Goal: Information Seeking & Learning: Learn about a topic

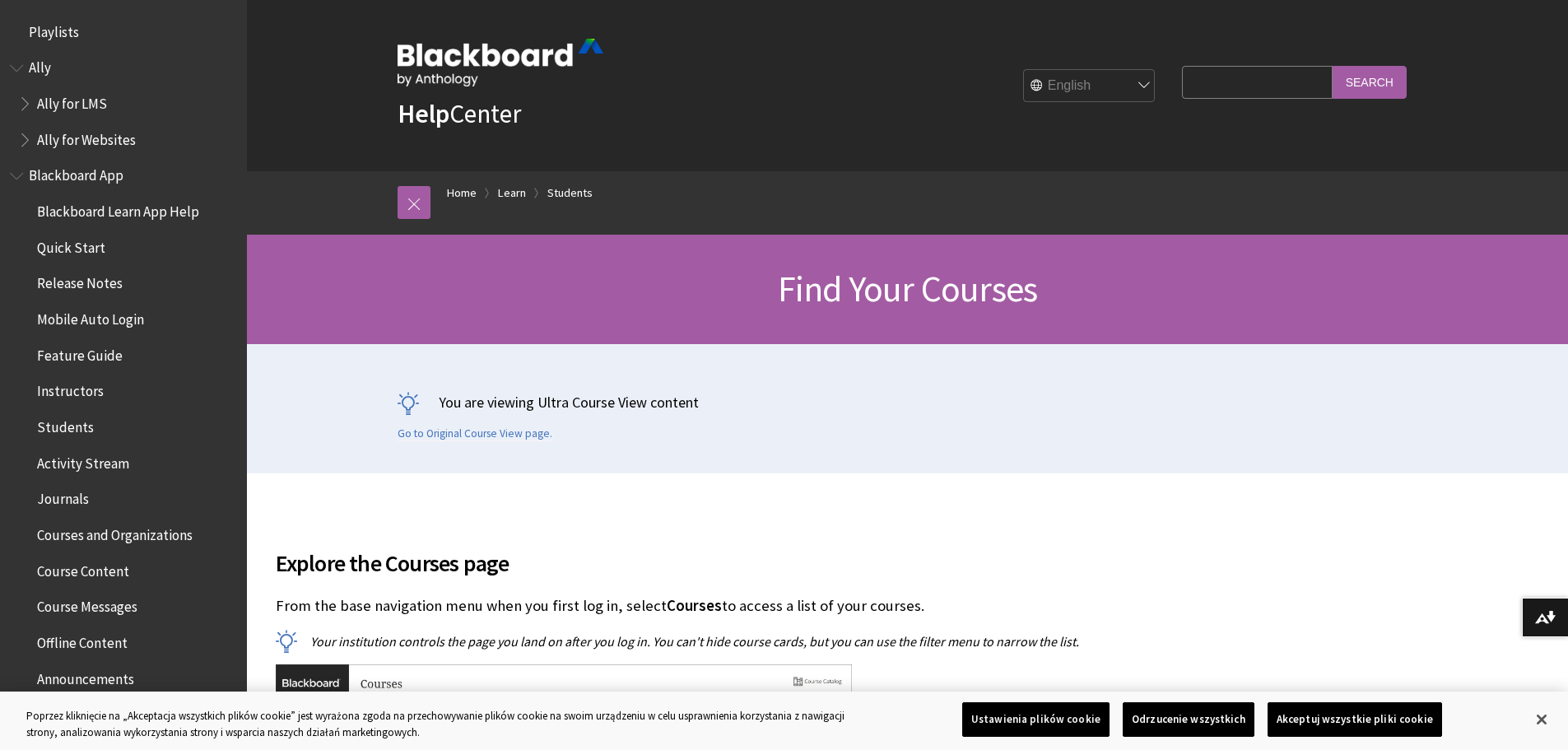
scroll to position [1765, 0]
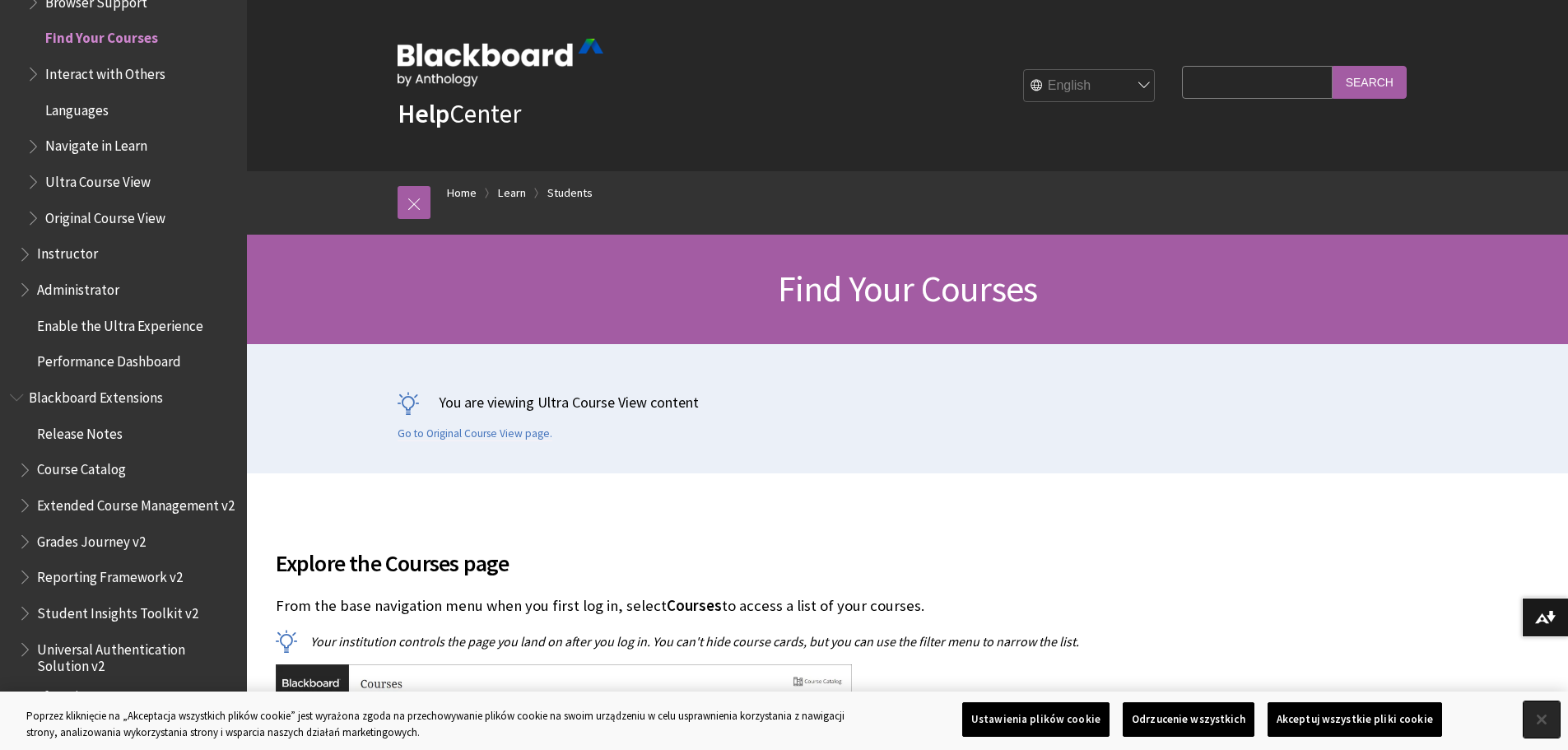
click at [1537, 730] on button "Zamknięcie" at bounding box center [1542, 719] width 36 height 36
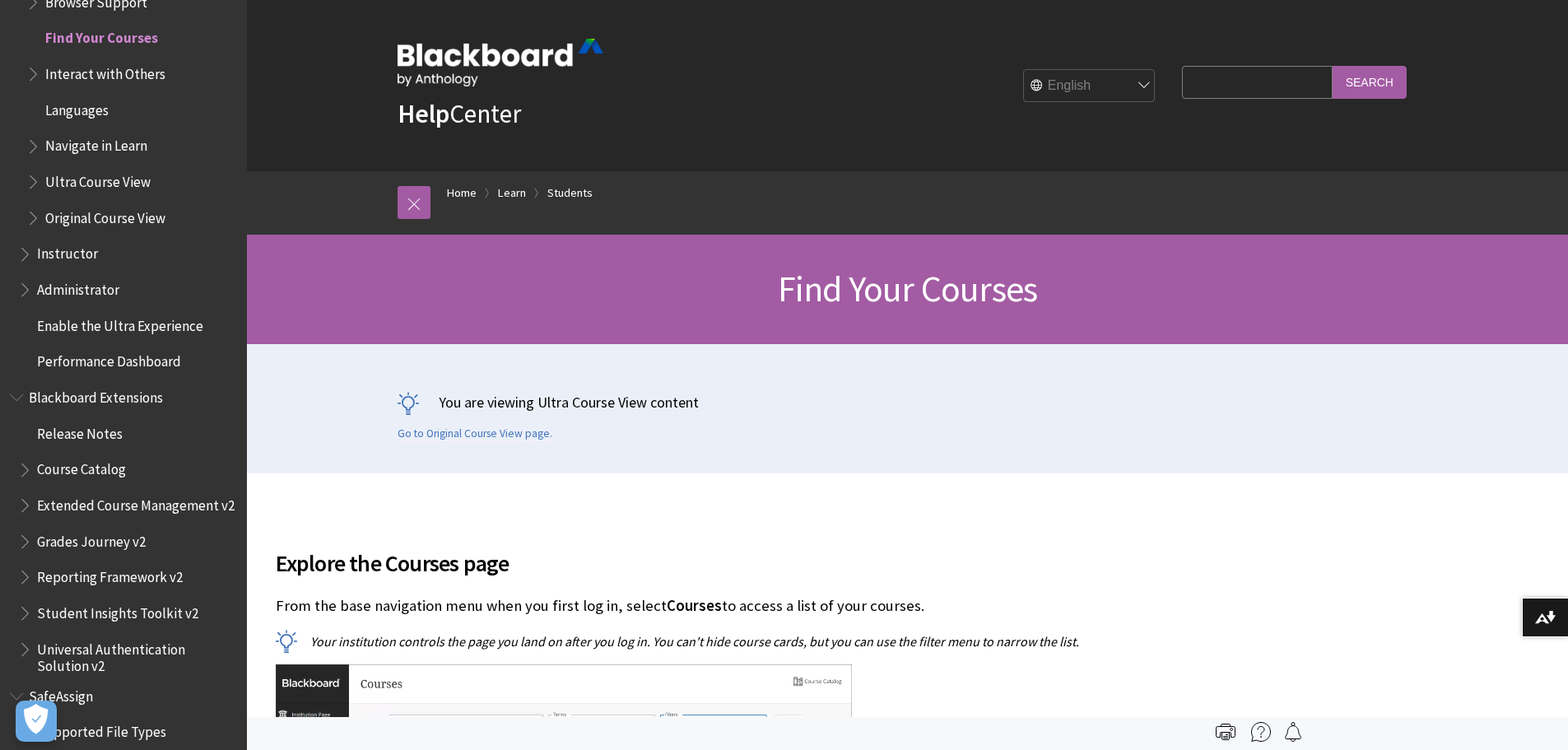
click at [111, 178] on span "Ultra Course View" at bounding box center [98, 179] width 106 height 22
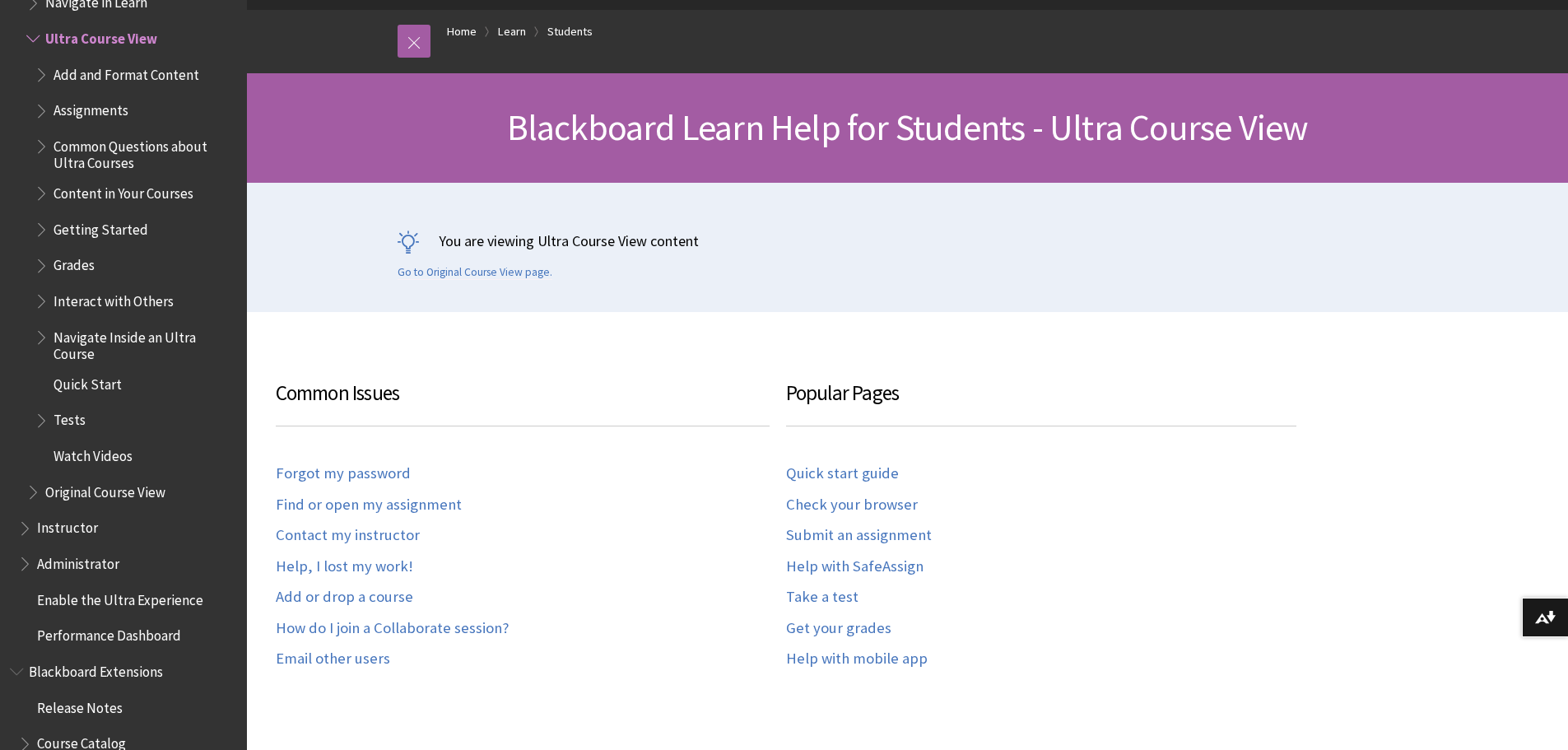
scroll to position [164, 0]
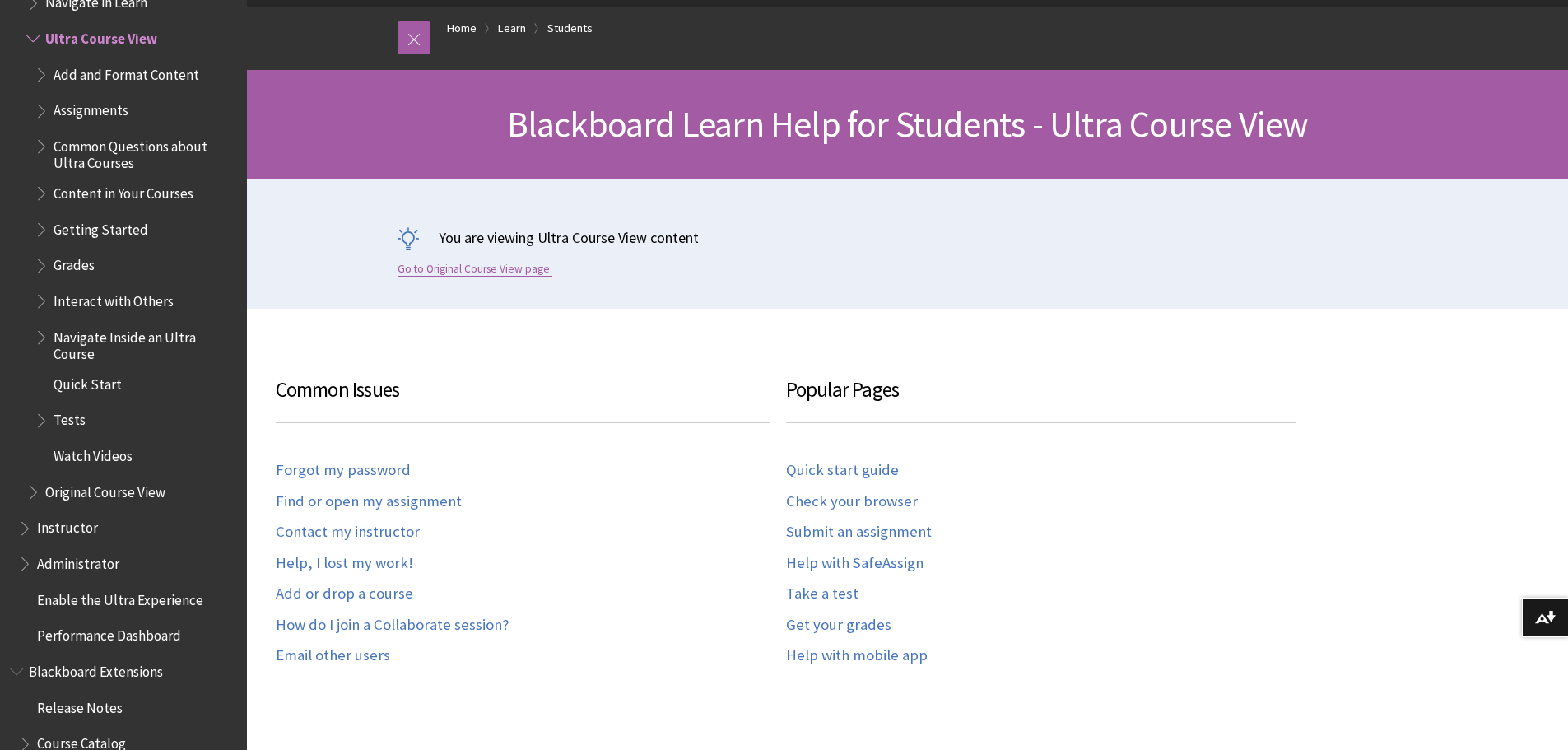
click at [491, 274] on link "Go to Original Course View page." at bounding box center [474, 269] width 155 height 15
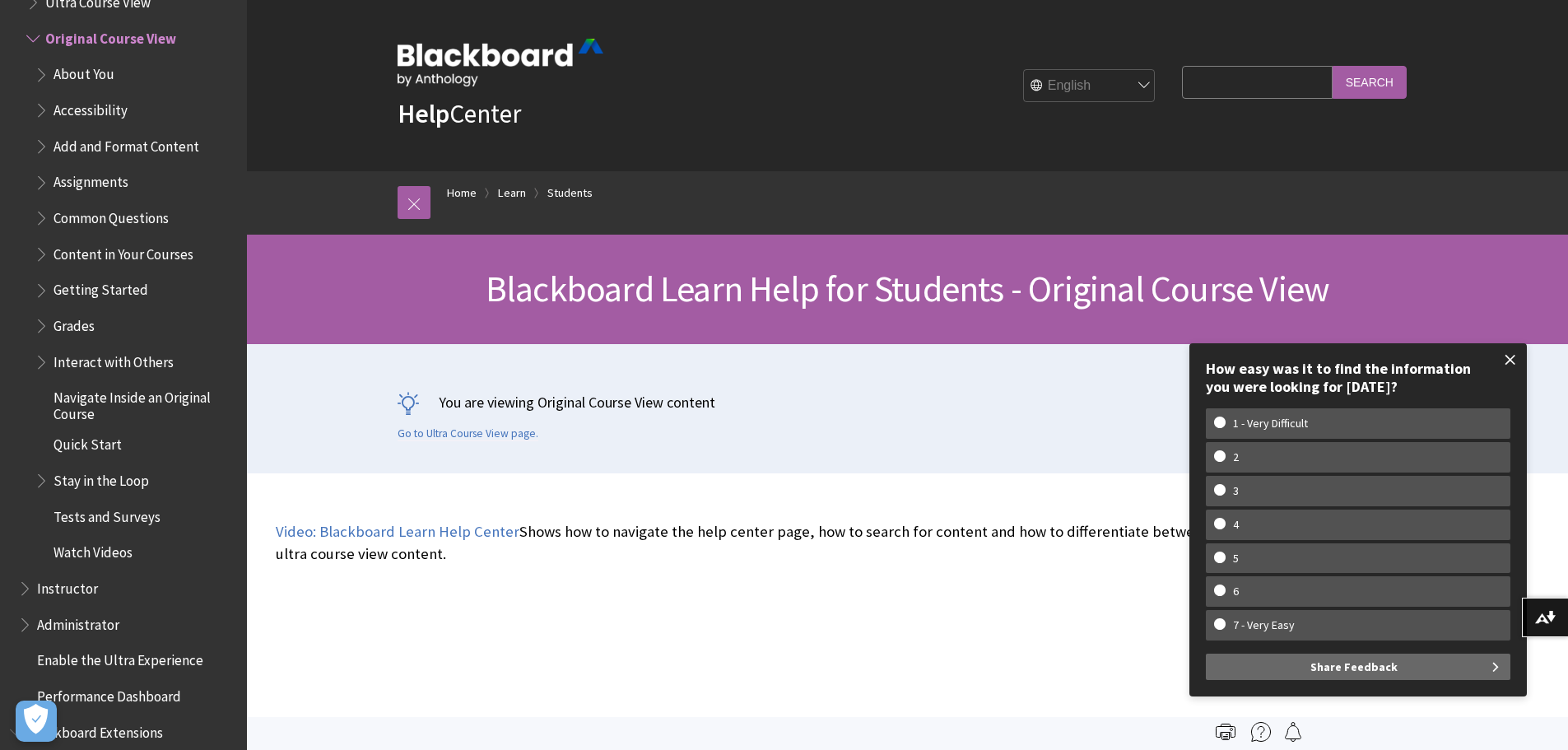
click at [1510, 363] on span at bounding box center [1510, 359] width 34 height 34
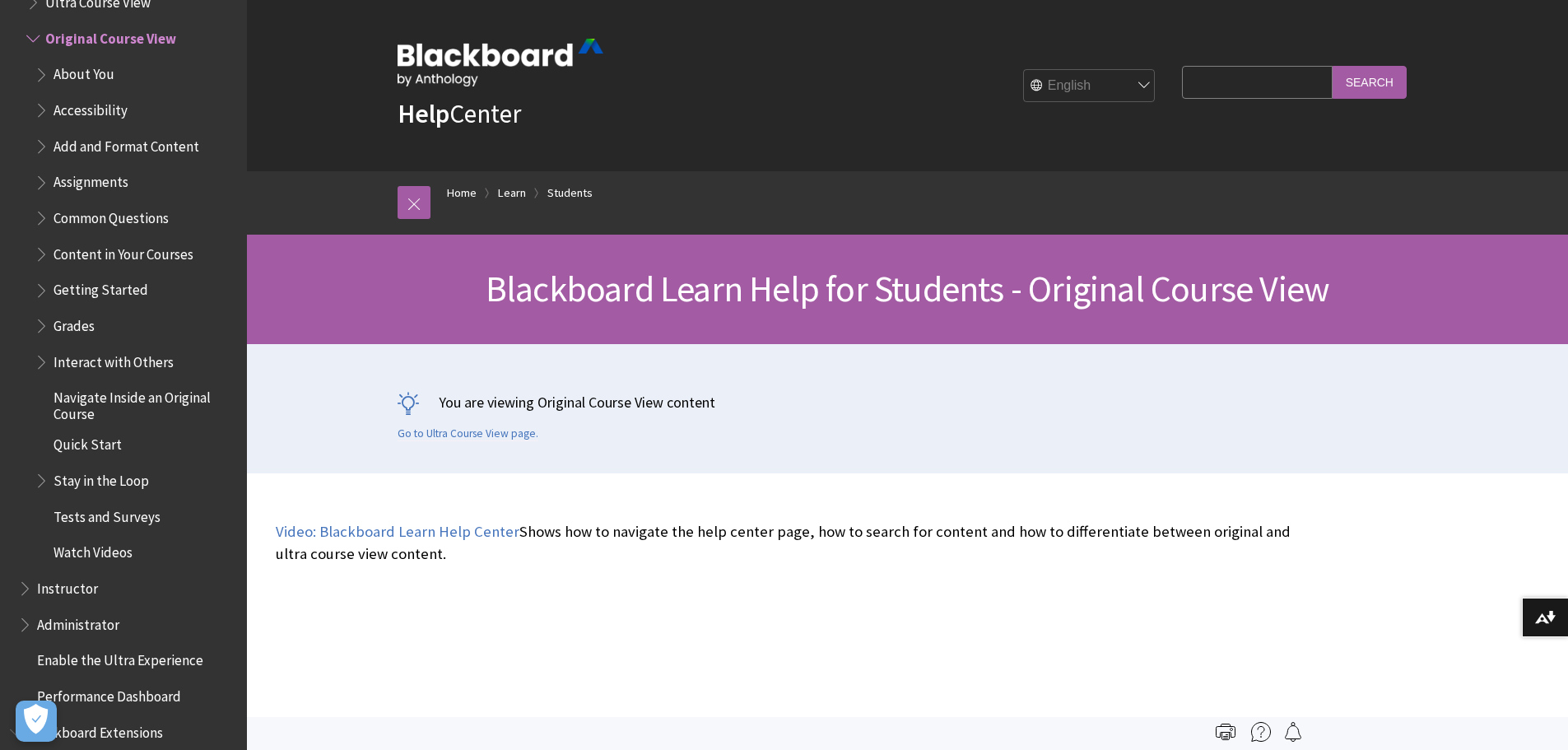
click at [1206, 80] on input "Search Query" at bounding box center [1256, 82] width 149 height 32
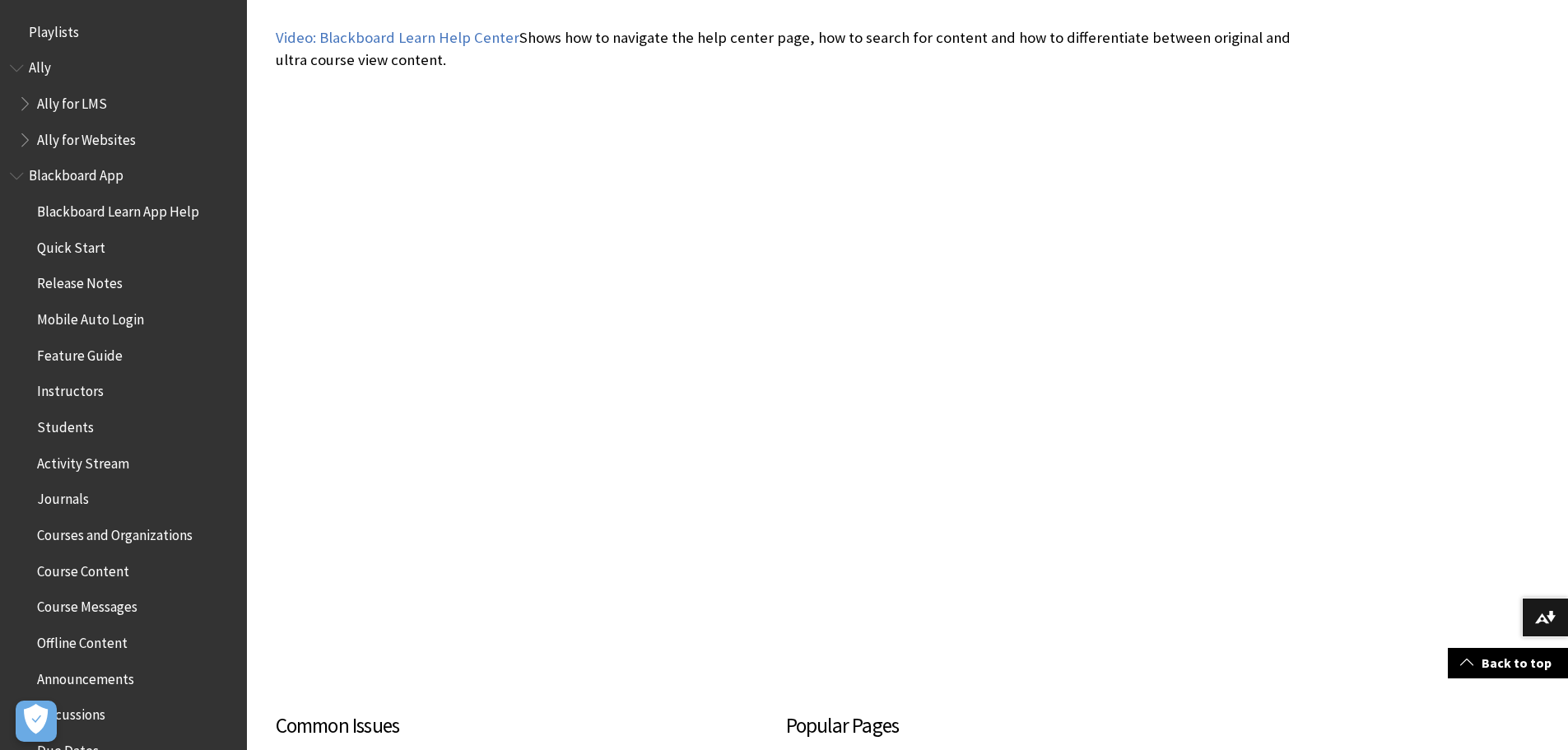
click at [98, 462] on span "Activity Stream" at bounding box center [83, 460] width 92 height 22
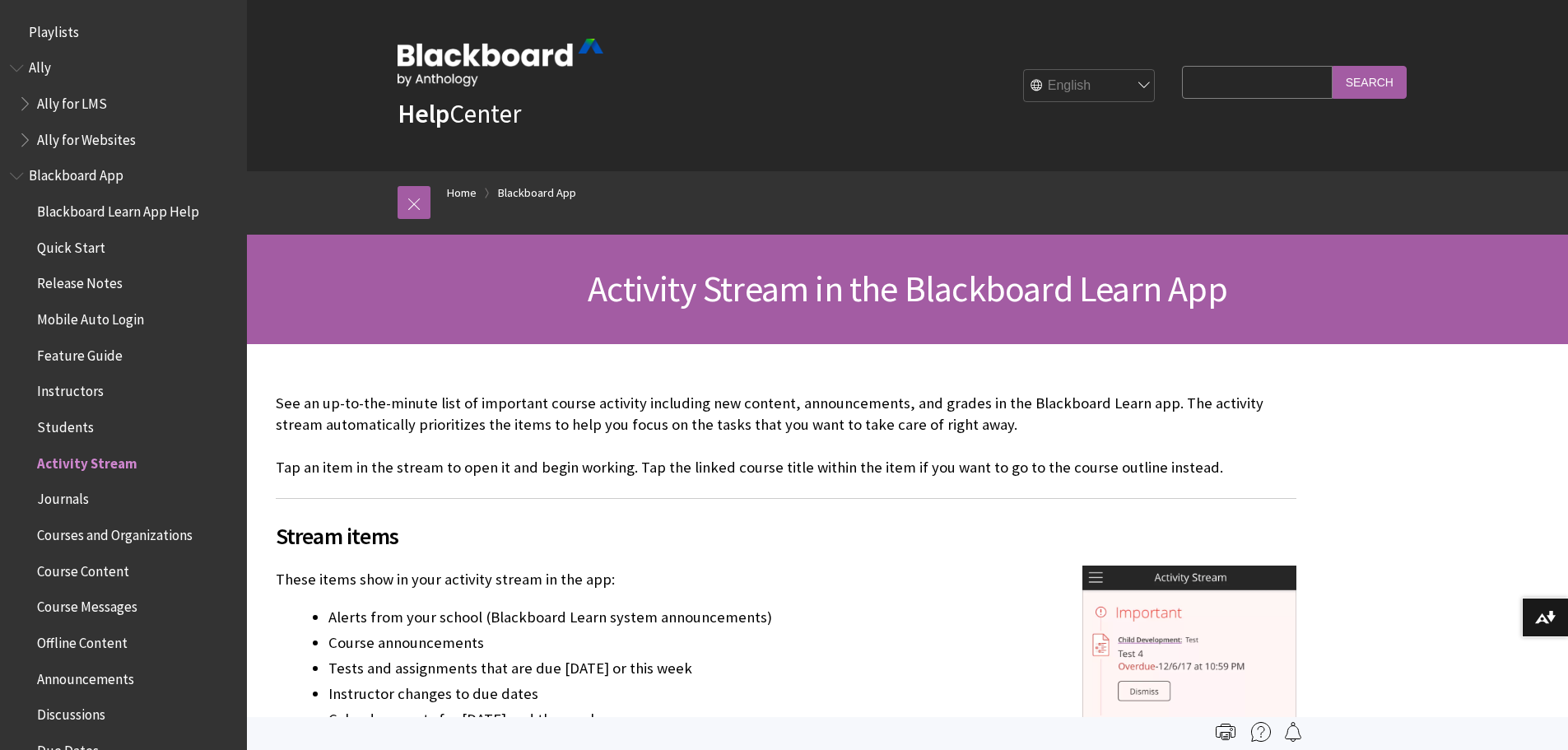
scroll to position [425, 0]
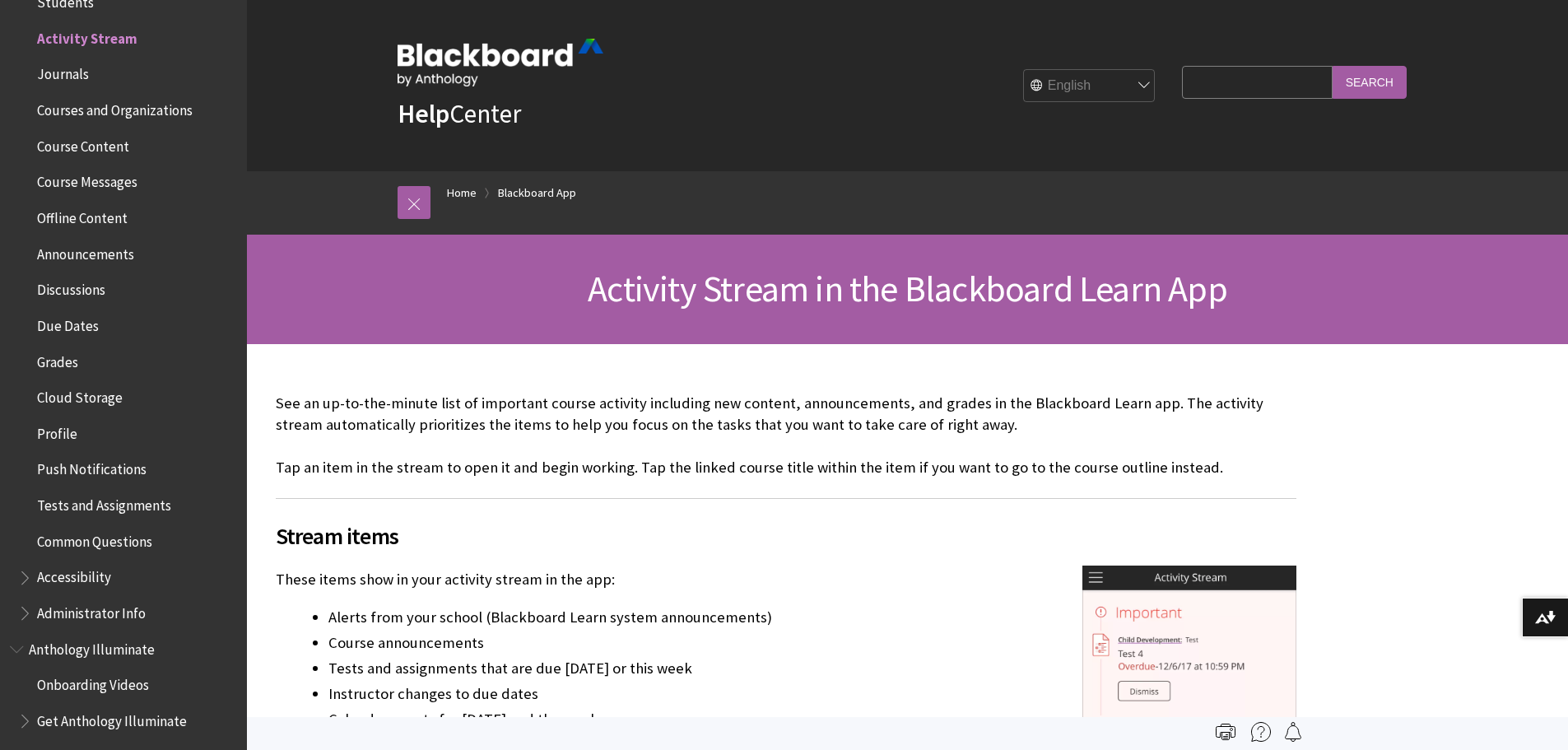
click at [93, 213] on span "Offline Content" at bounding box center [83, 215] width 91 height 22
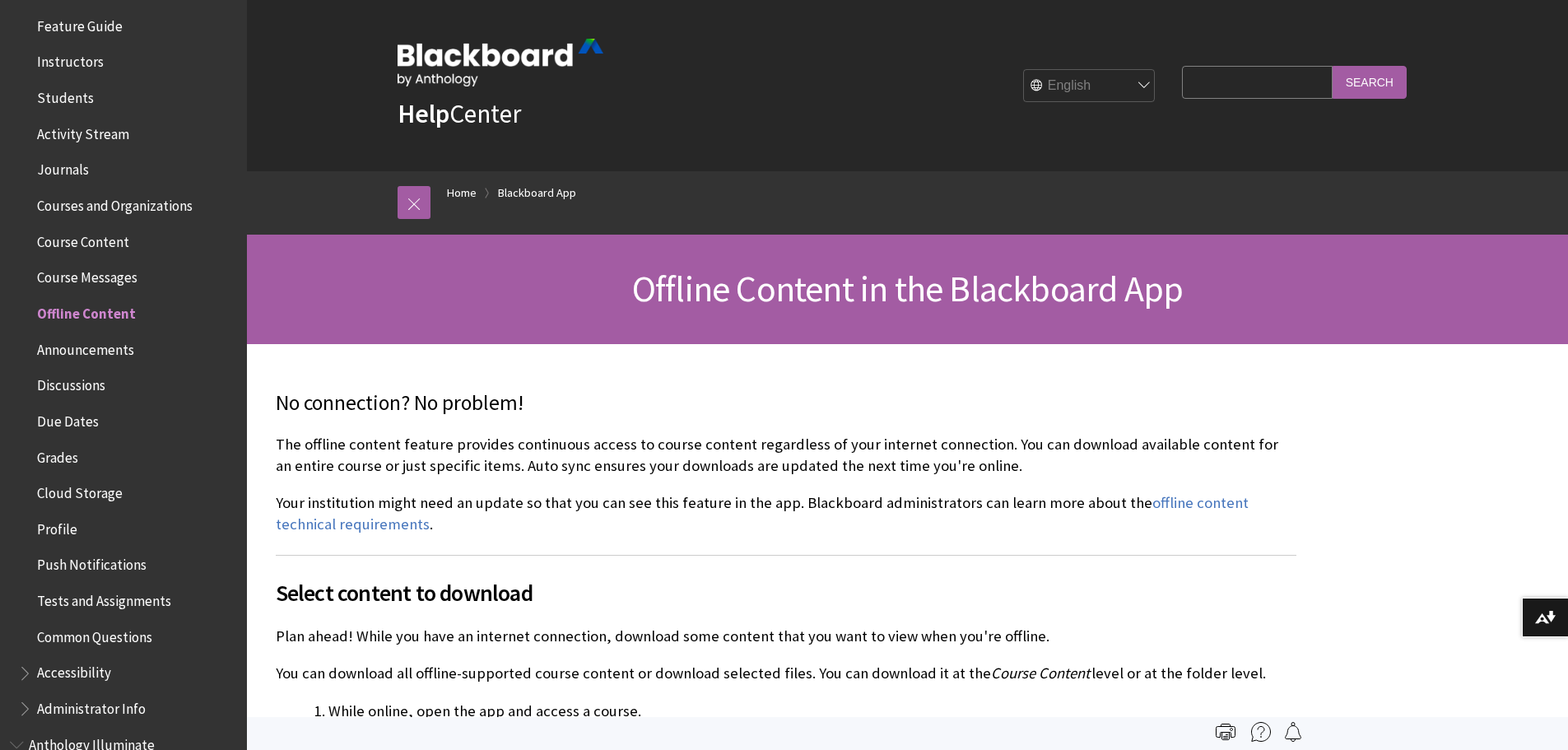
scroll to position [275, 0]
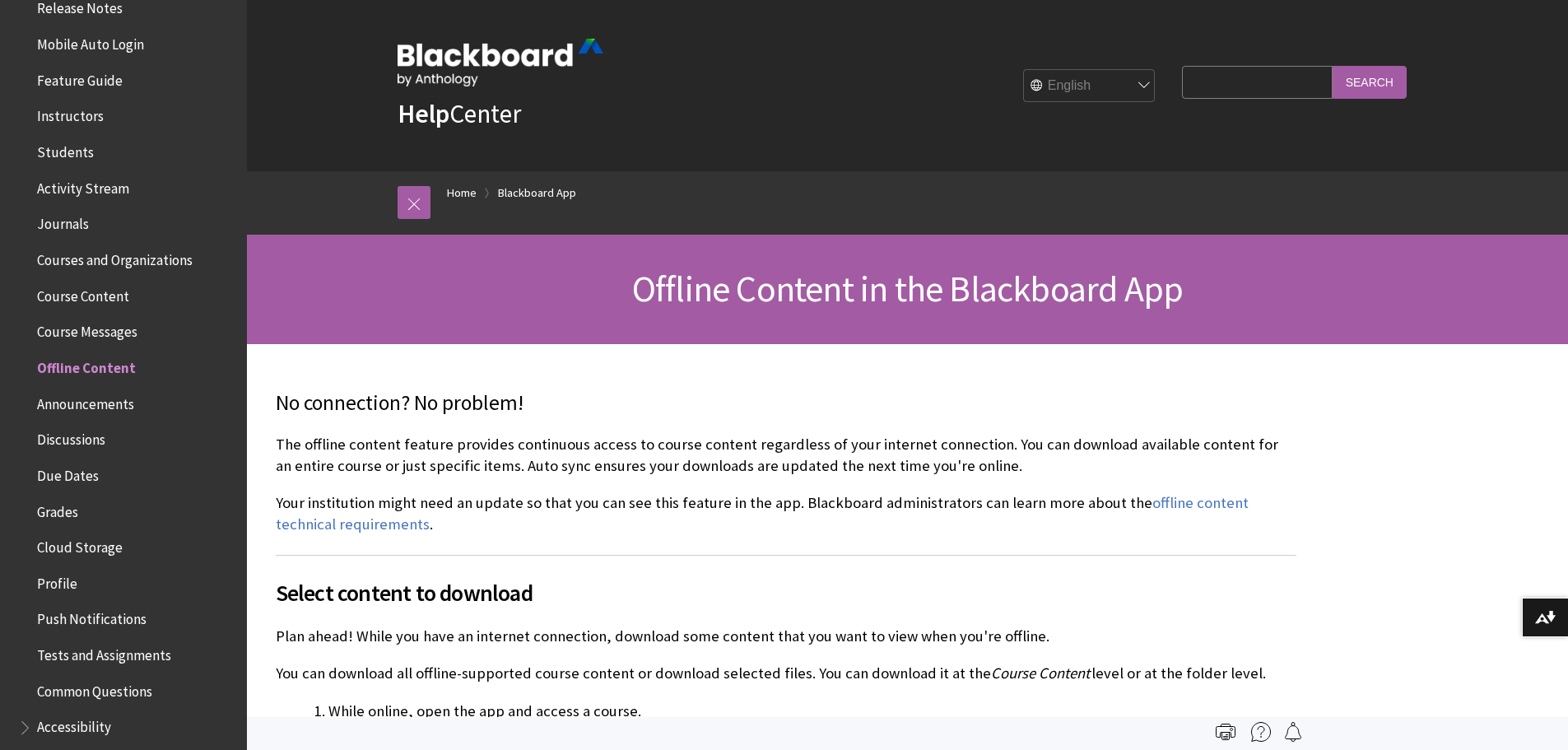
click at [98, 181] on span "Activity Stream" at bounding box center [83, 186] width 92 height 22
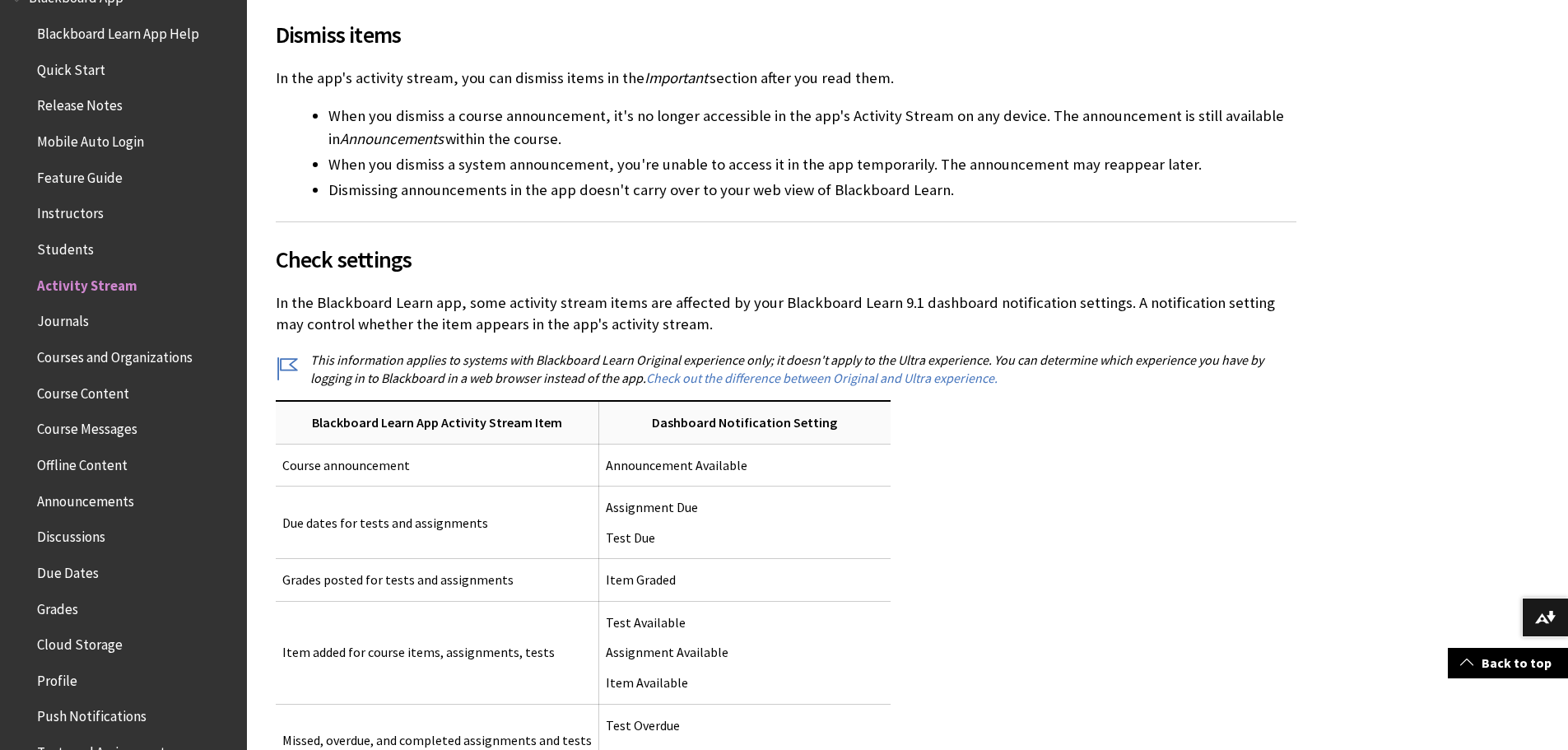
scroll to position [988, 0]
click at [62, 243] on span "Students" at bounding box center [65, 247] width 57 height 22
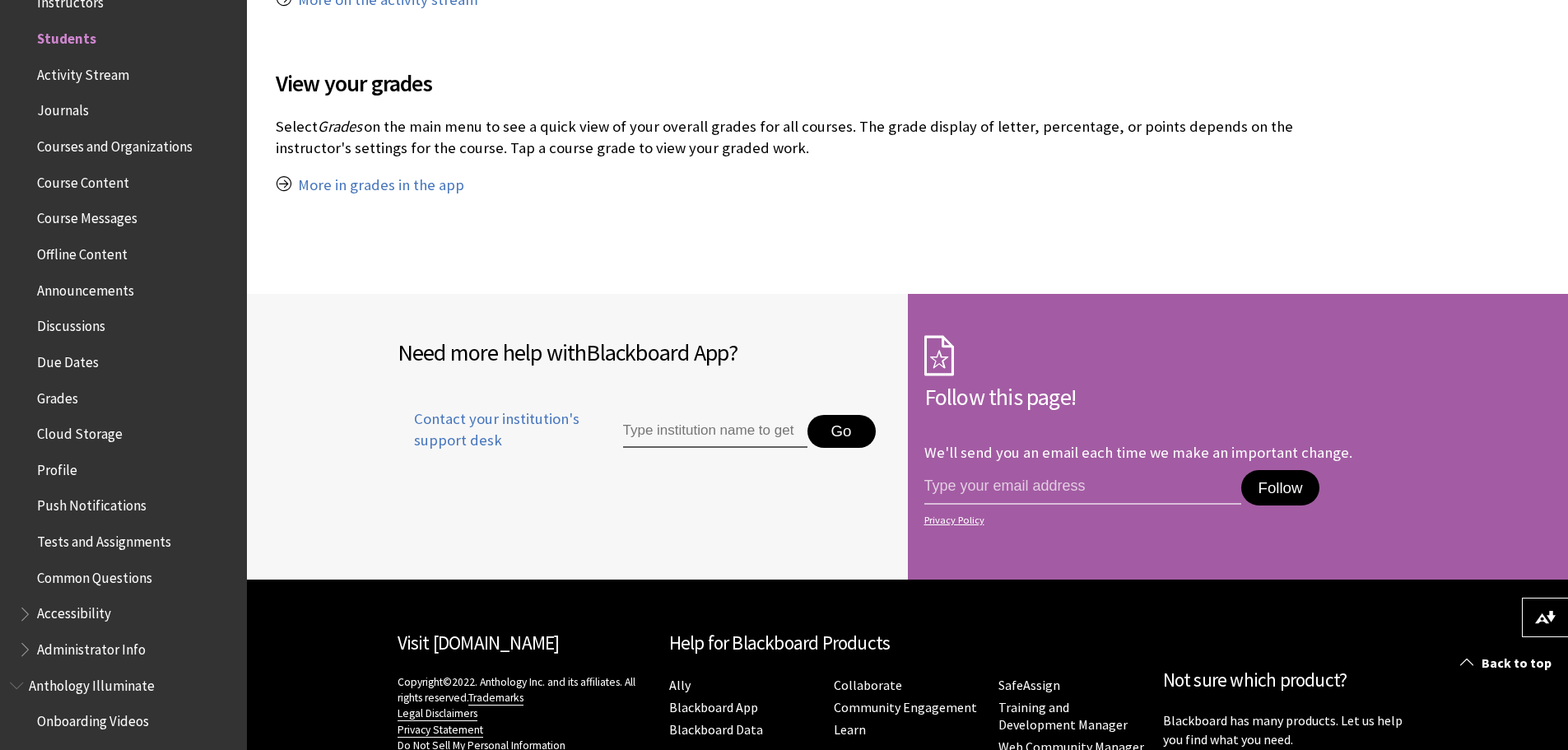
scroll to position [1836, 0]
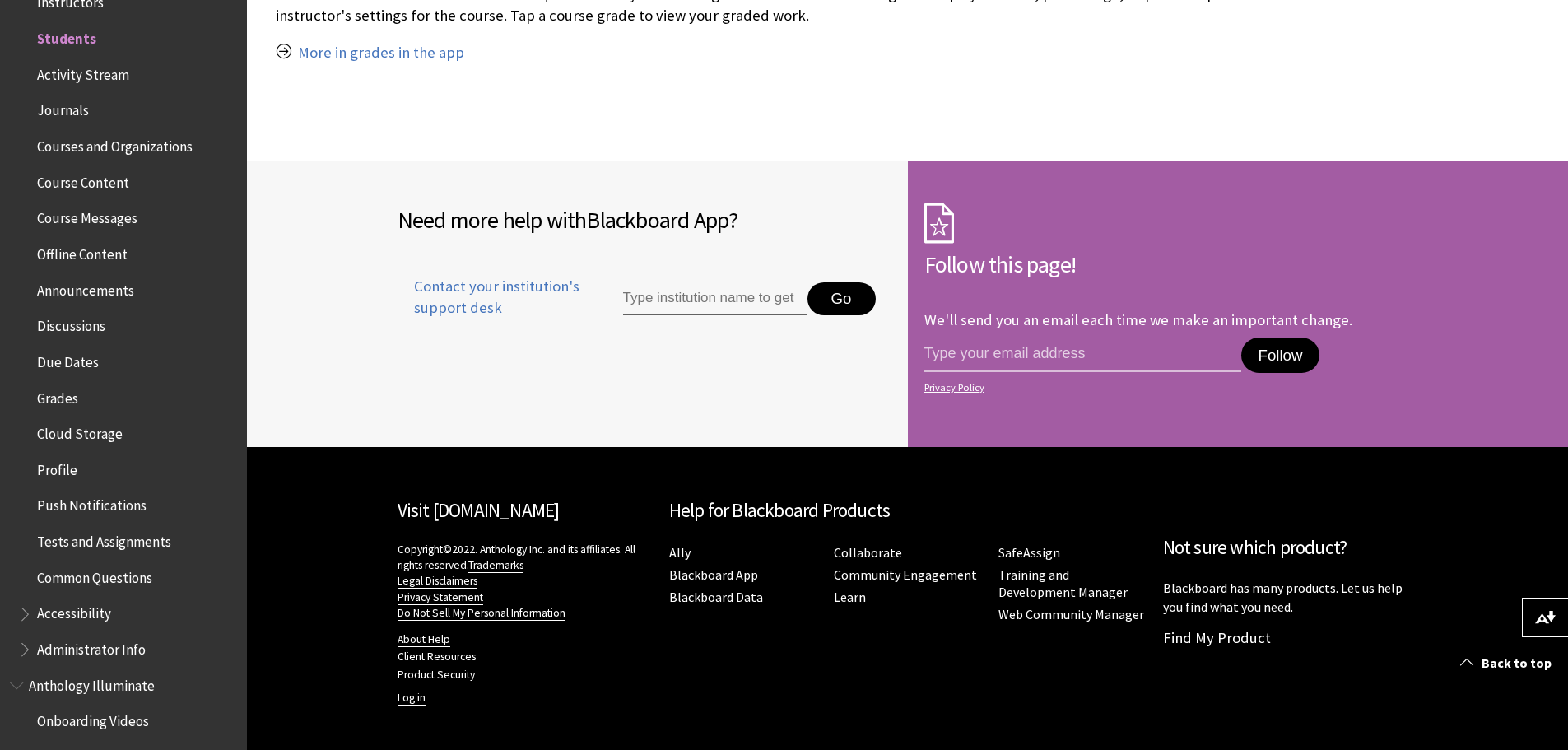
click at [71, 400] on span "Grades" at bounding box center [58, 395] width 41 height 22
